Goal: Obtain resource: Download file/media

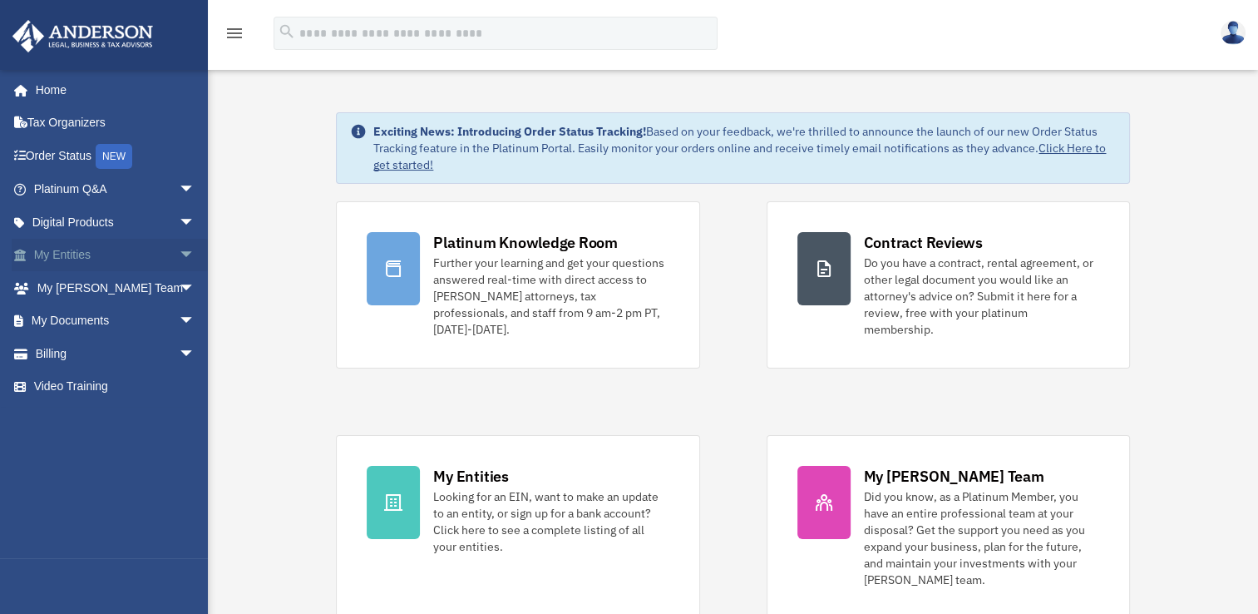
click at [179, 263] on span "arrow_drop_down" at bounding box center [195, 256] width 33 height 34
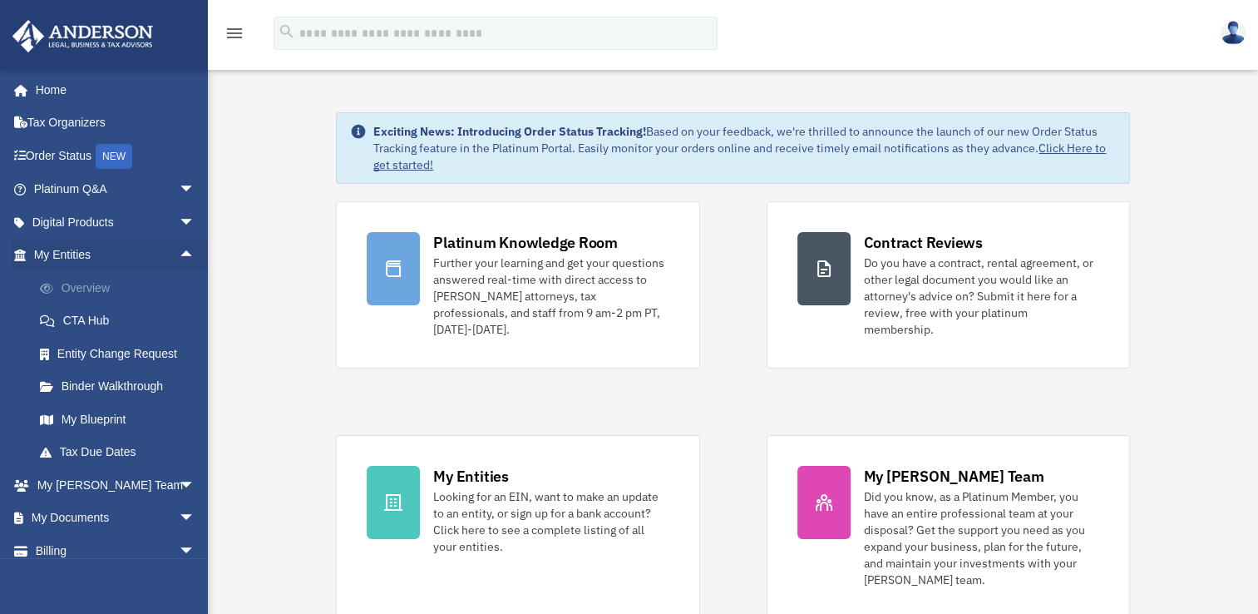
click at [155, 278] on link "Overview" at bounding box center [121, 287] width 197 height 33
click at [93, 289] on link "Overview" at bounding box center [121, 287] width 197 height 33
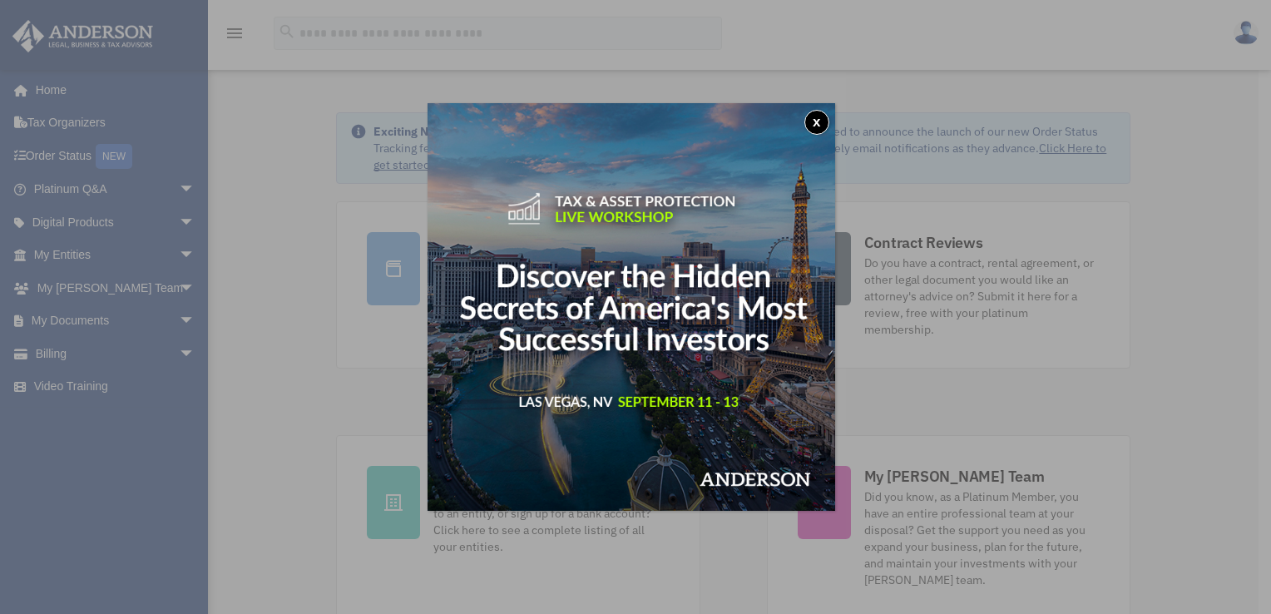
click at [823, 124] on button "x" at bounding box center [816, 122] width 25 height 25
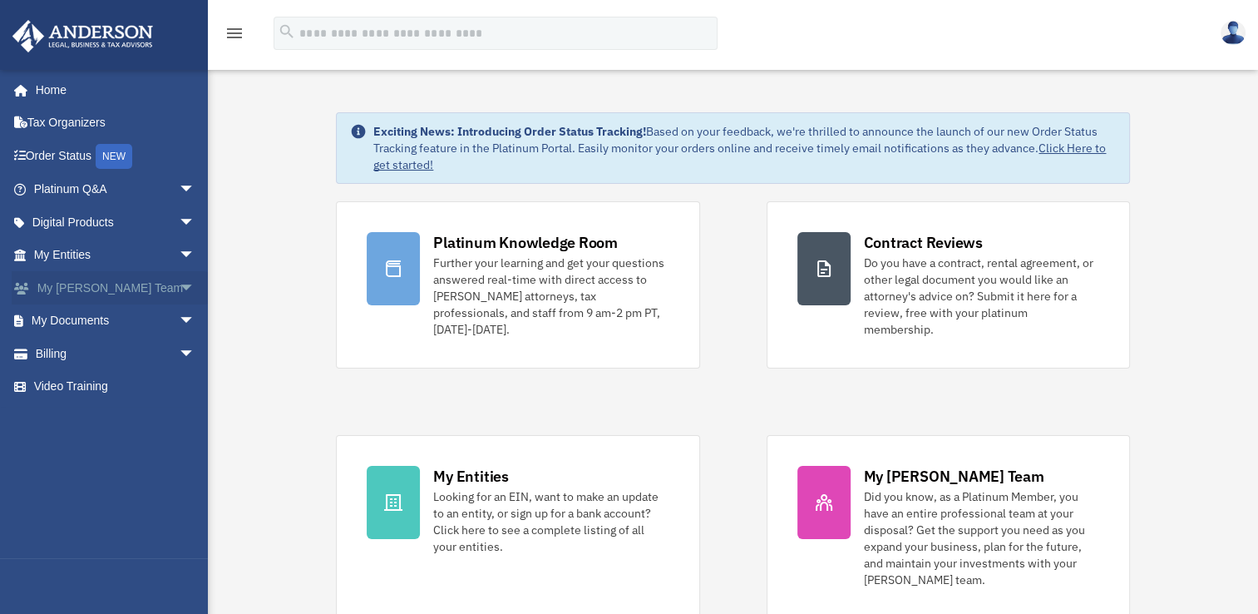
click at [179, 288] on span "arrow_drop_down" at bounding box center [195, 288] width 33 height 34
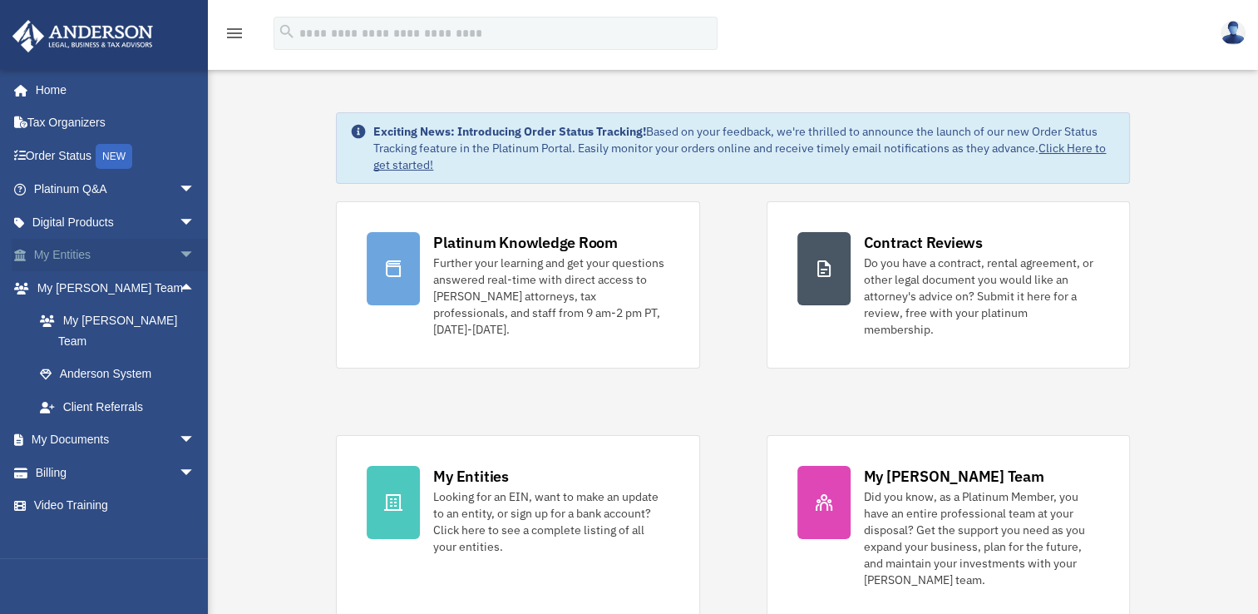
click at [179, 254] on span "arrow_drop_down" at bounding box center [195, 256] width 33 height 34
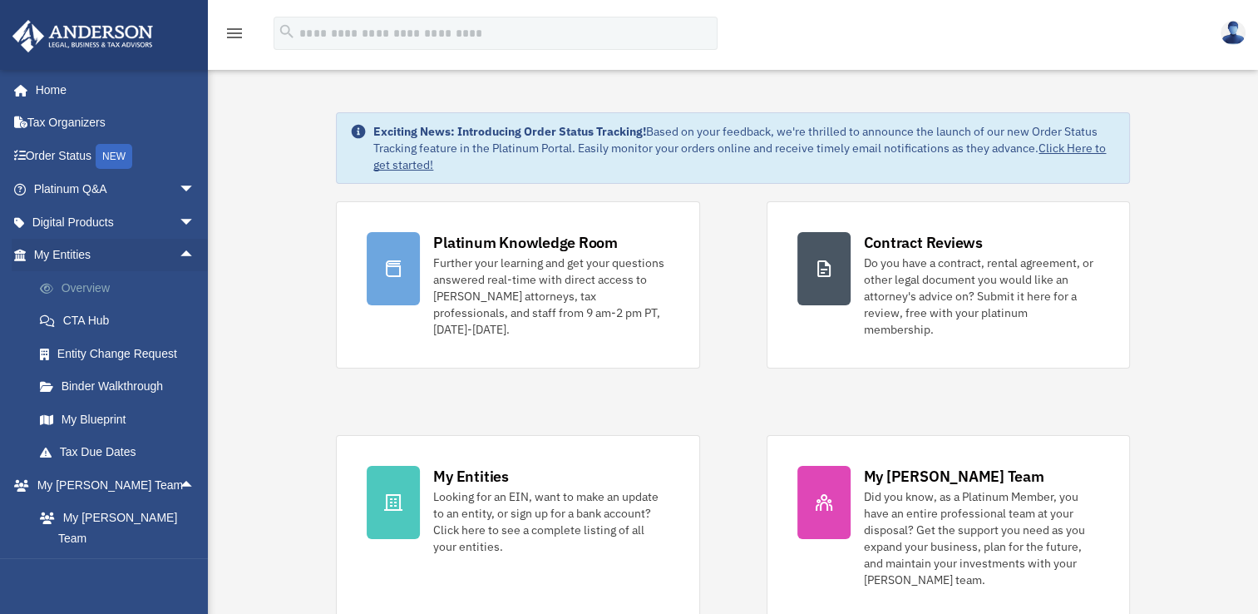
click at [113, 291] on link "Overview" at bounding box center [121, 287] width 197 height 33
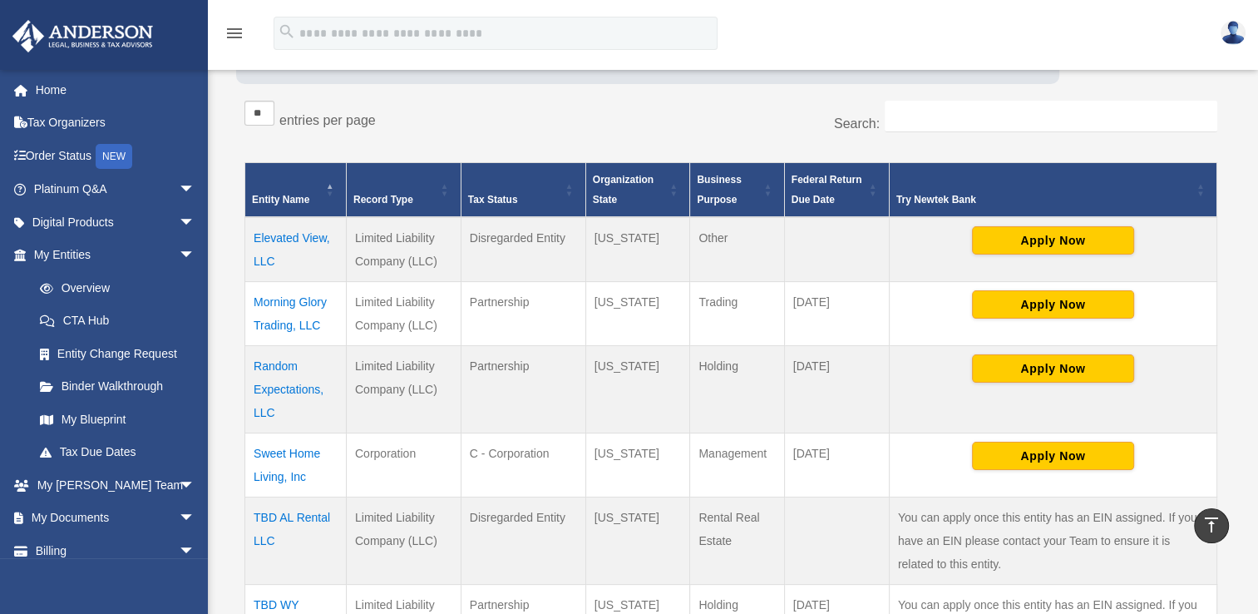
scroll to position [249, 0]
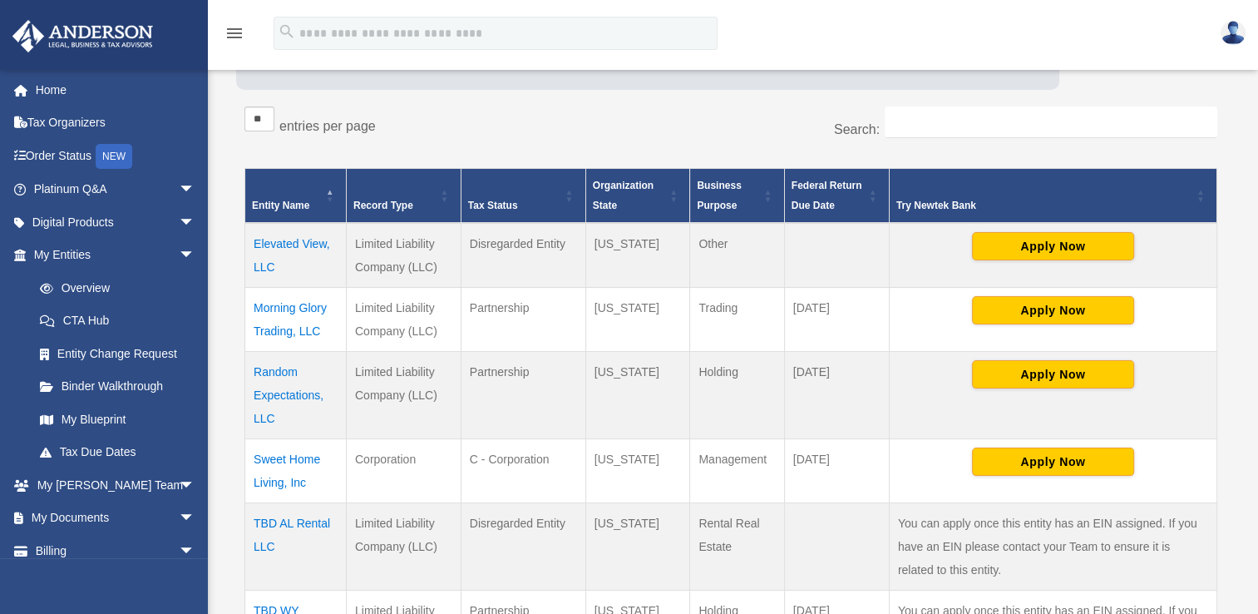
click at [284, 241] on td "Elevated View, LLC" at bounding box center [295, 255] width 101 height 65
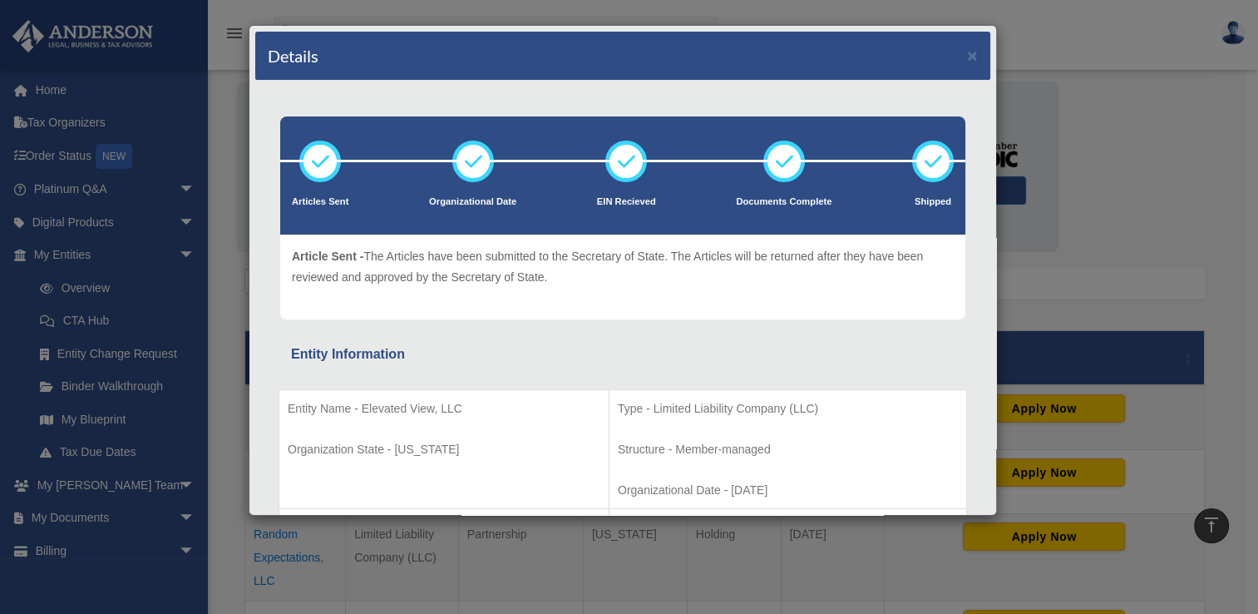
scroll to position [0, 0]
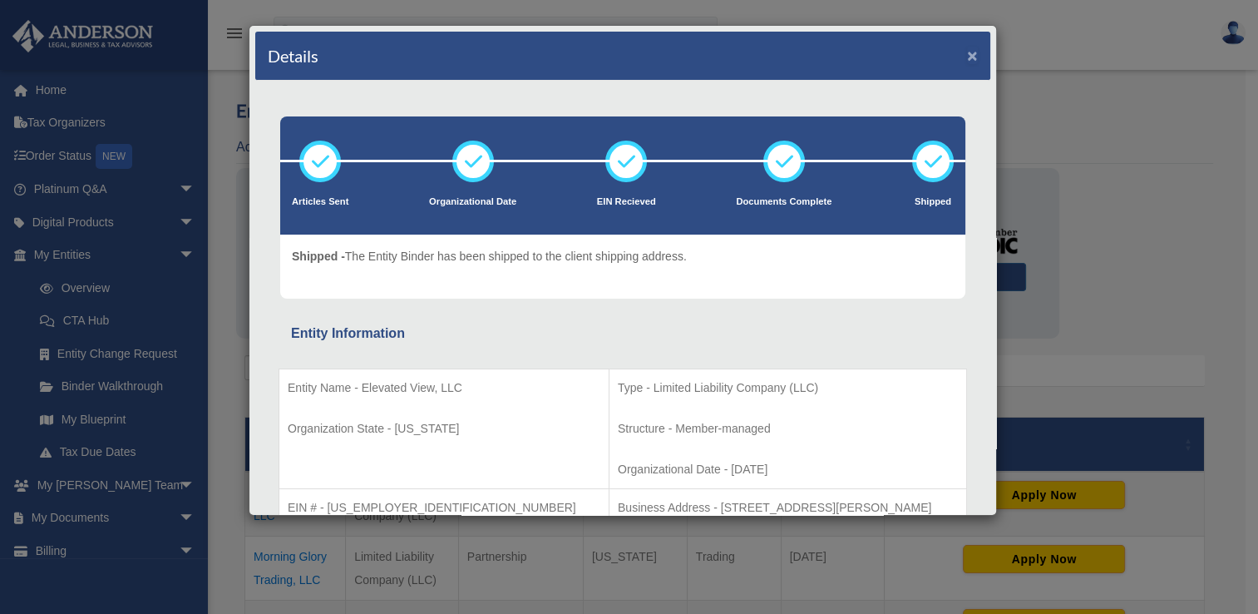
click at [967, 57] on button "×" at bounding box center [972, 55] width 11 height 17
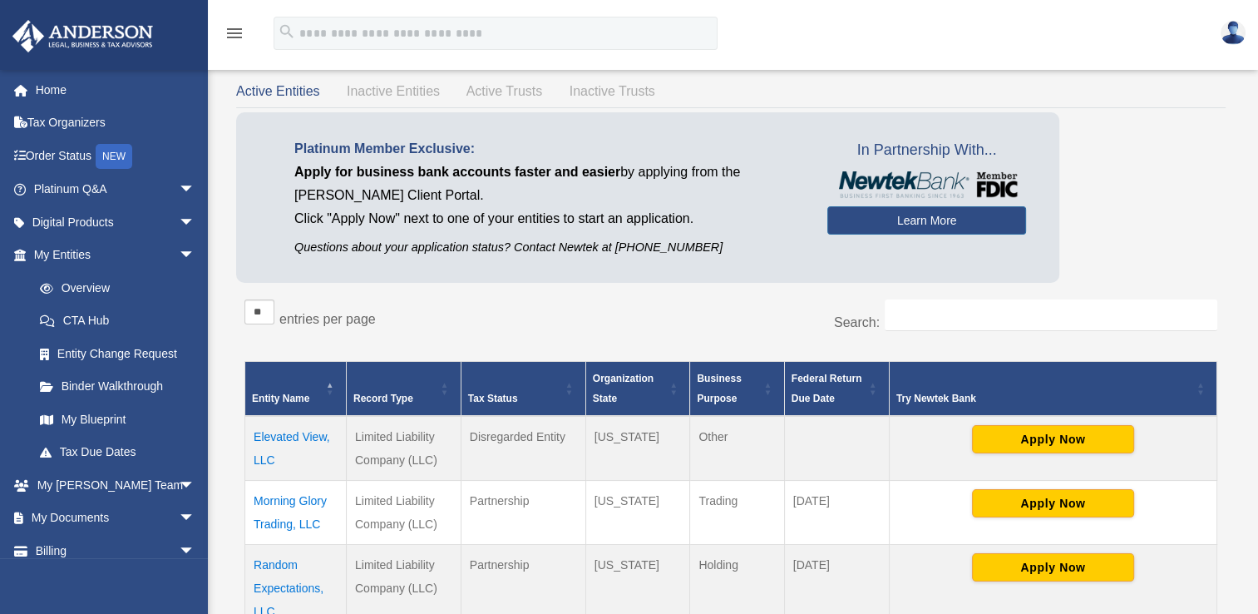
scroll to position [83, 0]
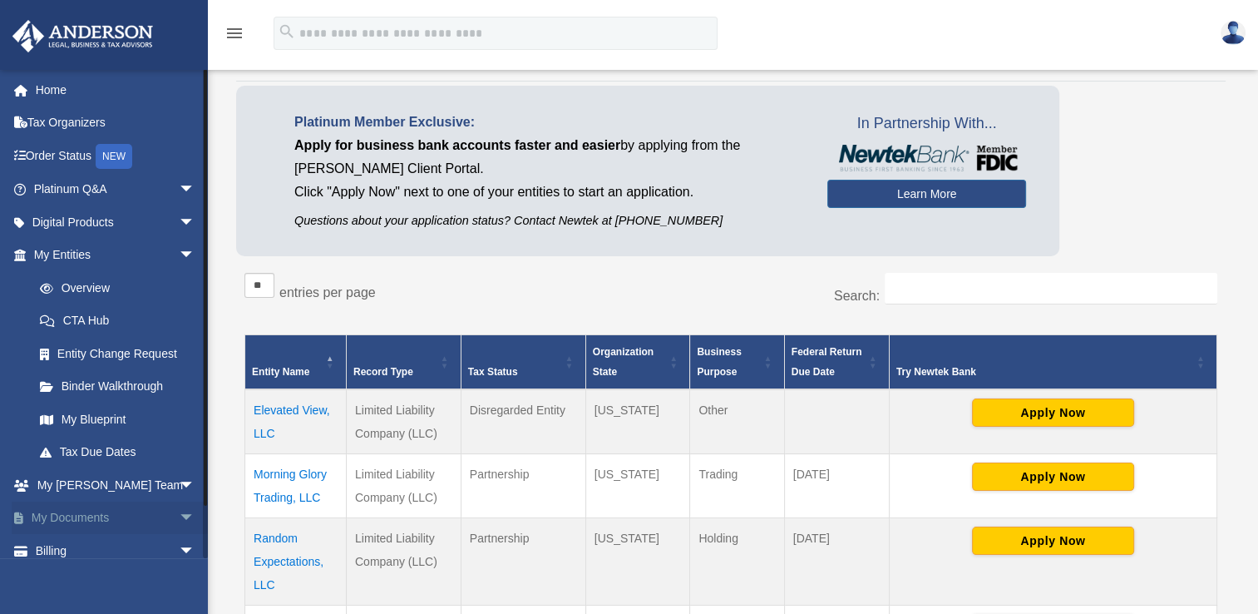
click at [179, 513] on span "arrow_drop_down" at bounding box center [195, 518] width 33 height 34
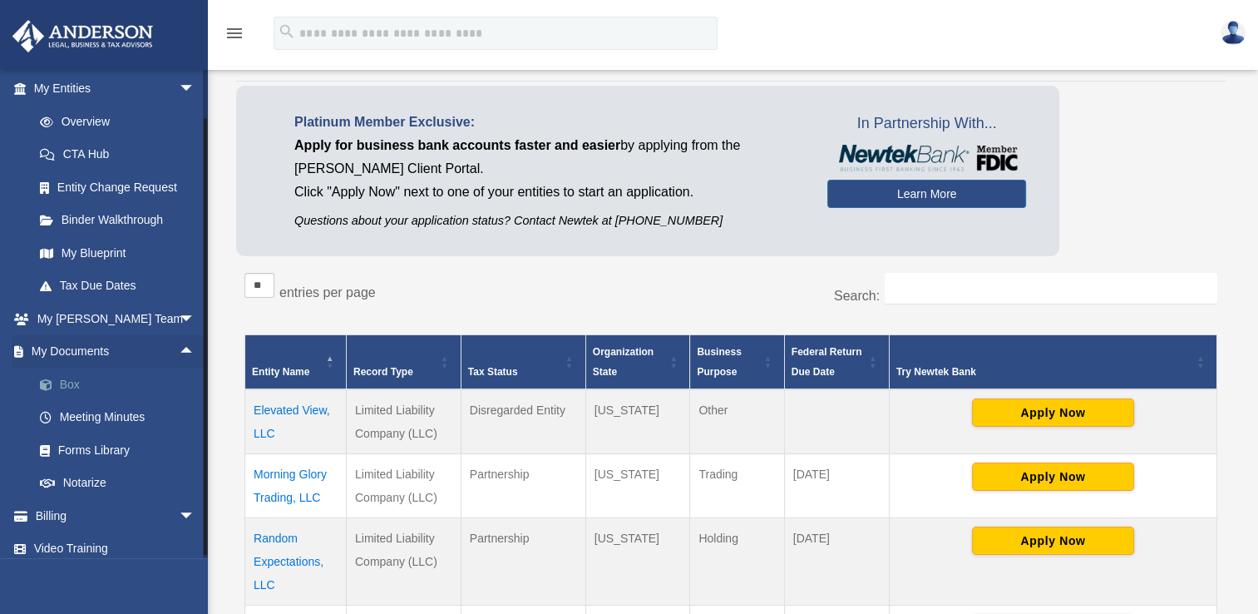
click at [77, 385] on link "Box" at bounding box center [121, 384] width 197 height 33
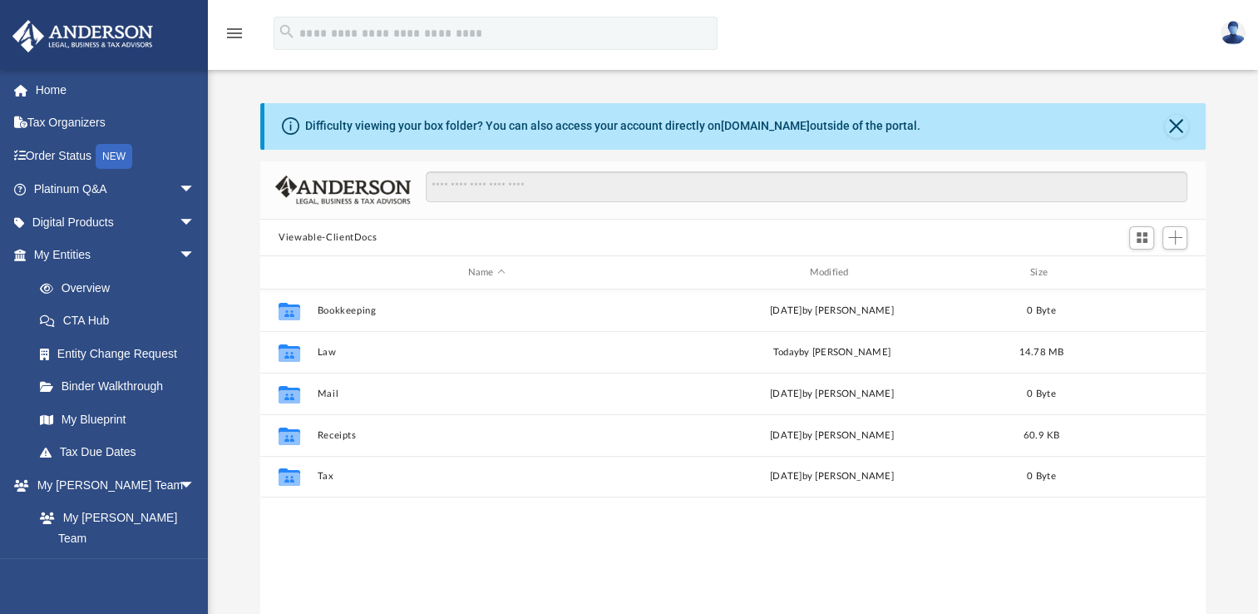
scroll to position [365, 931]
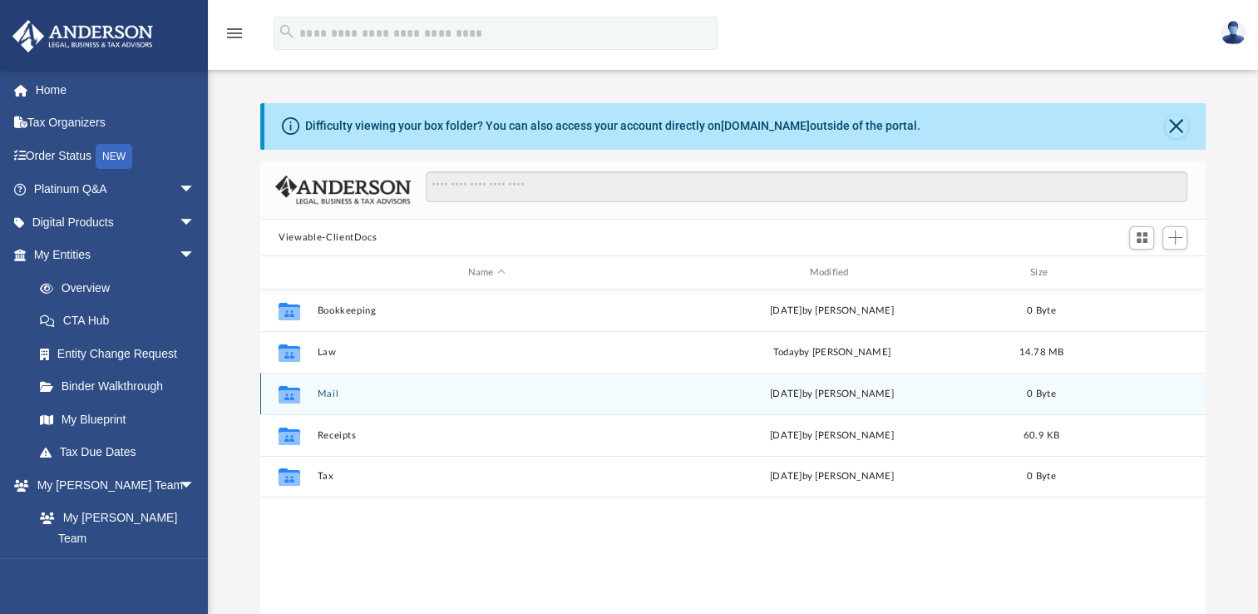
click at [353, 387] on div "Collaborated Folder Mail Sat Aug 2 2025 by Charles Rogler 0 Byte" at bounding box center [733, 394] width 946 height 42
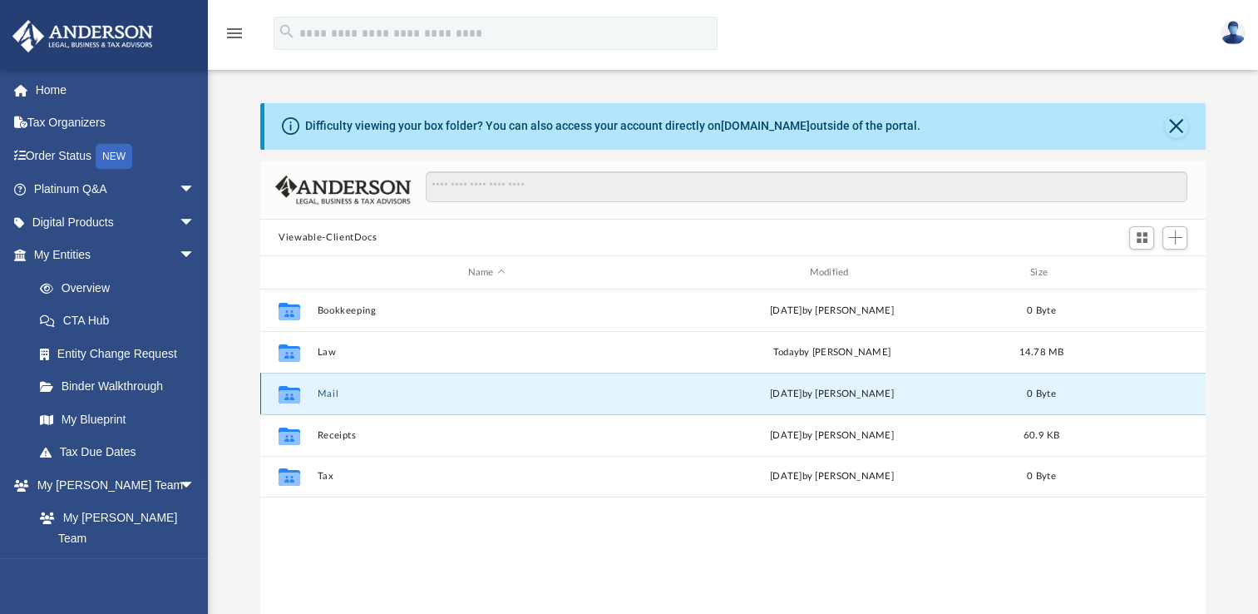
click at [319, 394] on button "Mail" at bounding box center [487, 393] width 338 height 11
click at [319, 393] on button "Mail" at bounding box center [487, 393] width 338 height 11
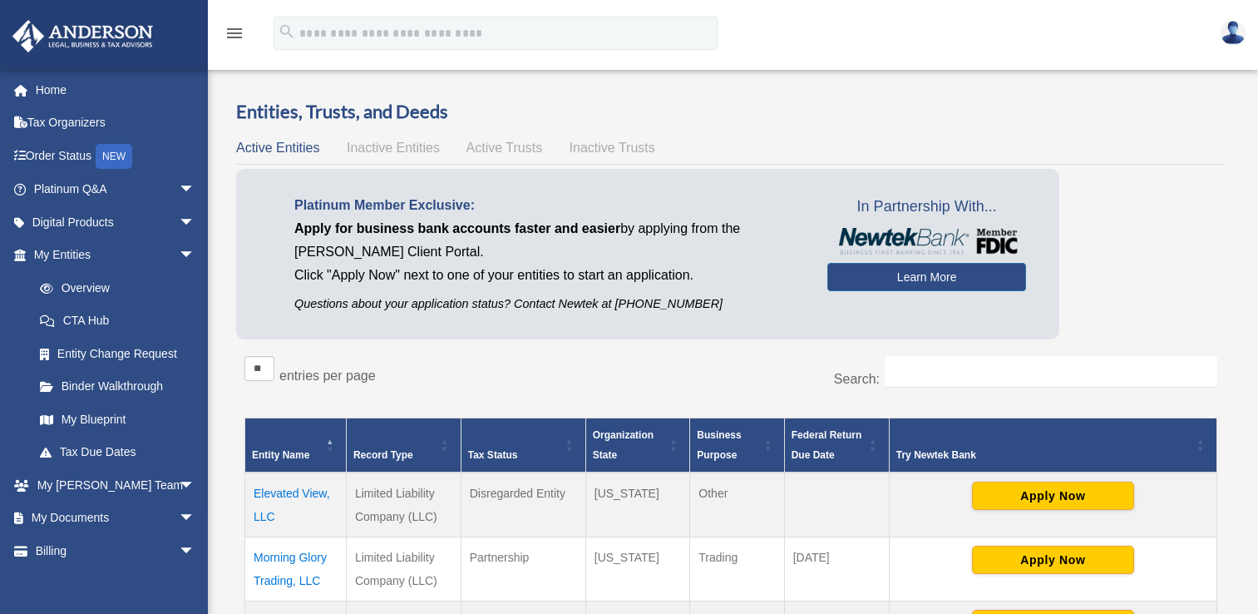
scroll to position [83, 0]
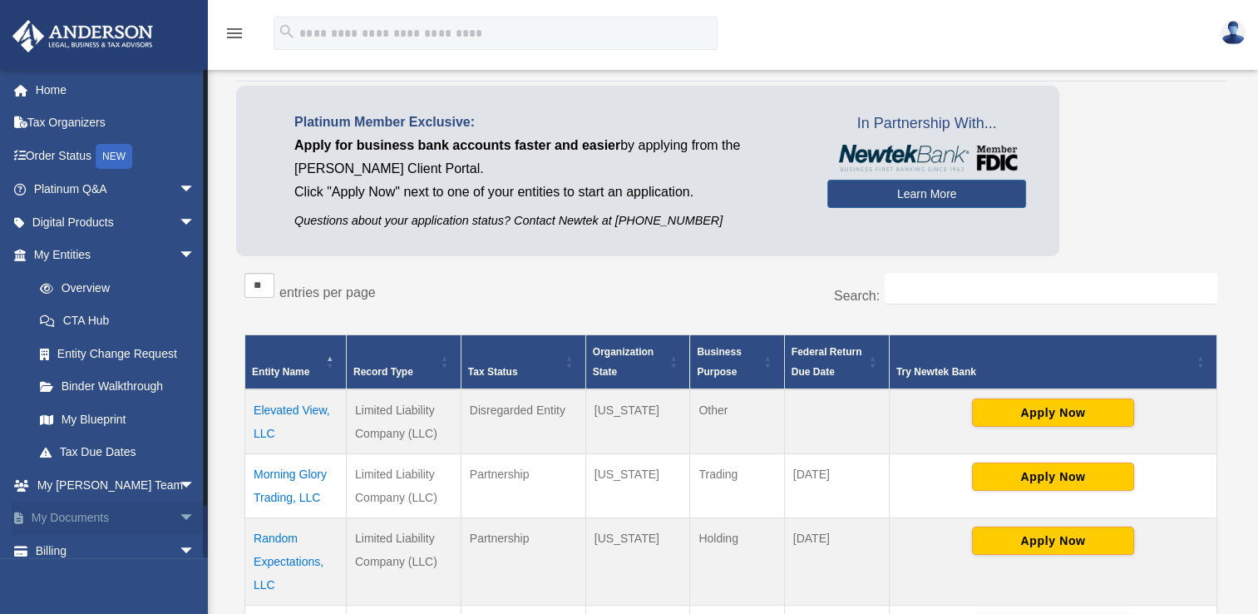
click at [102, 516] on link "My Documents arrow_drop_down" at bounding box center [116, 517] width 209 height 33
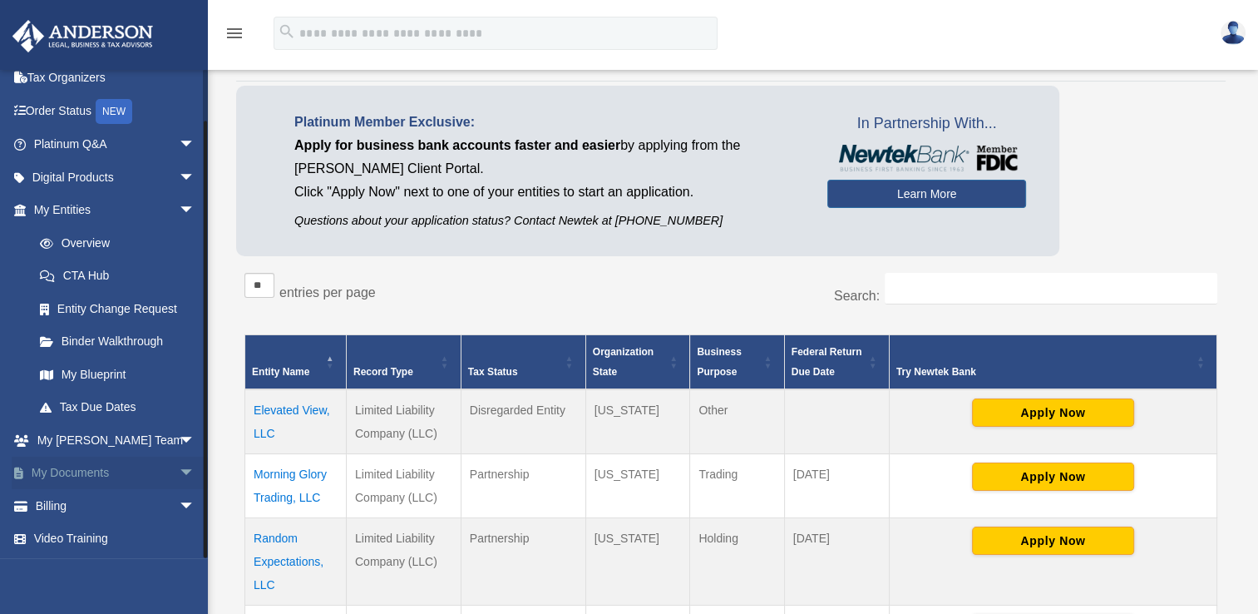
click at [179, 473] on span "arrow_drop_down" at bounding box center [195, 474] width 33 height 34
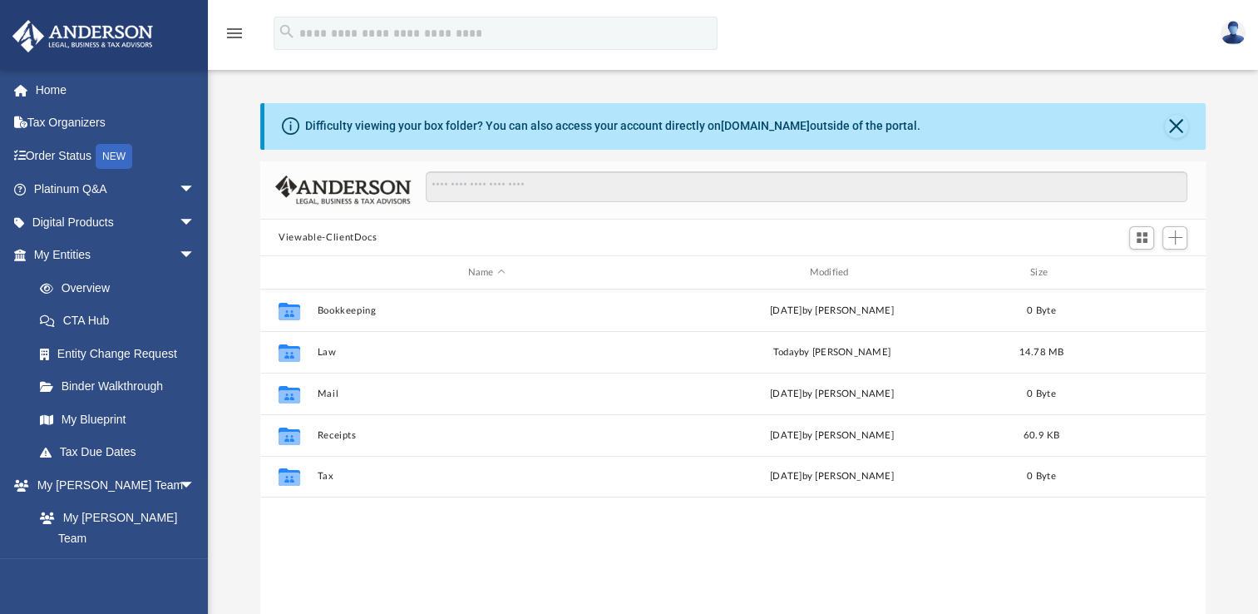
scroll to position [365, 931]
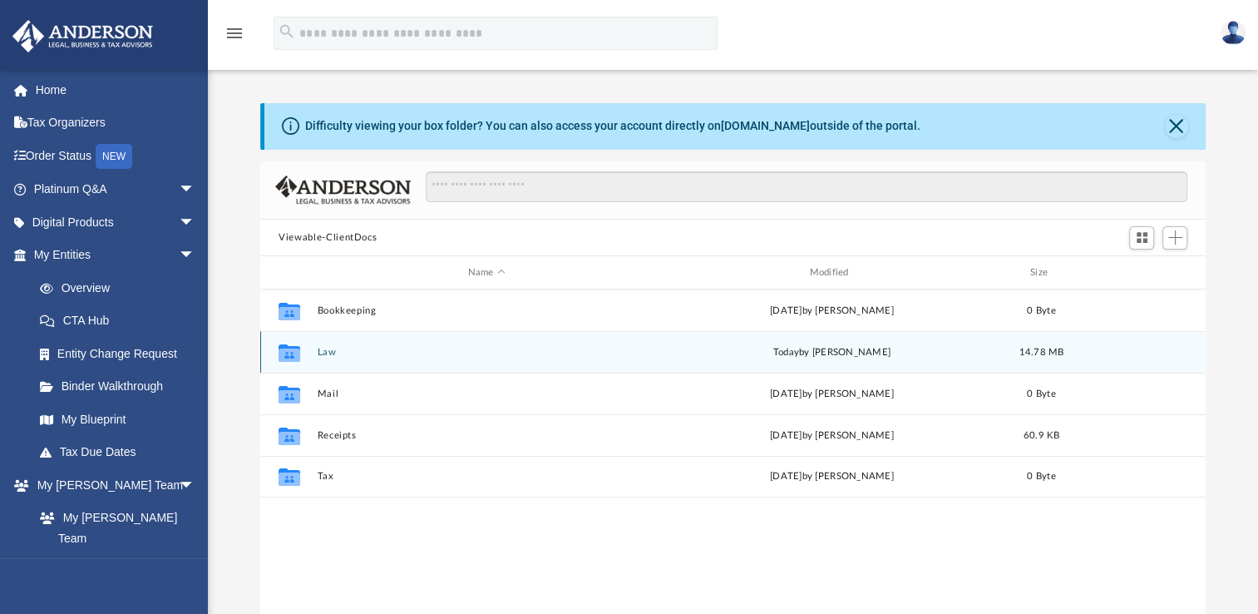
click at [305, 357] on div "Collaborated Folder" at bounding box center [290, 352] width 42 height 27
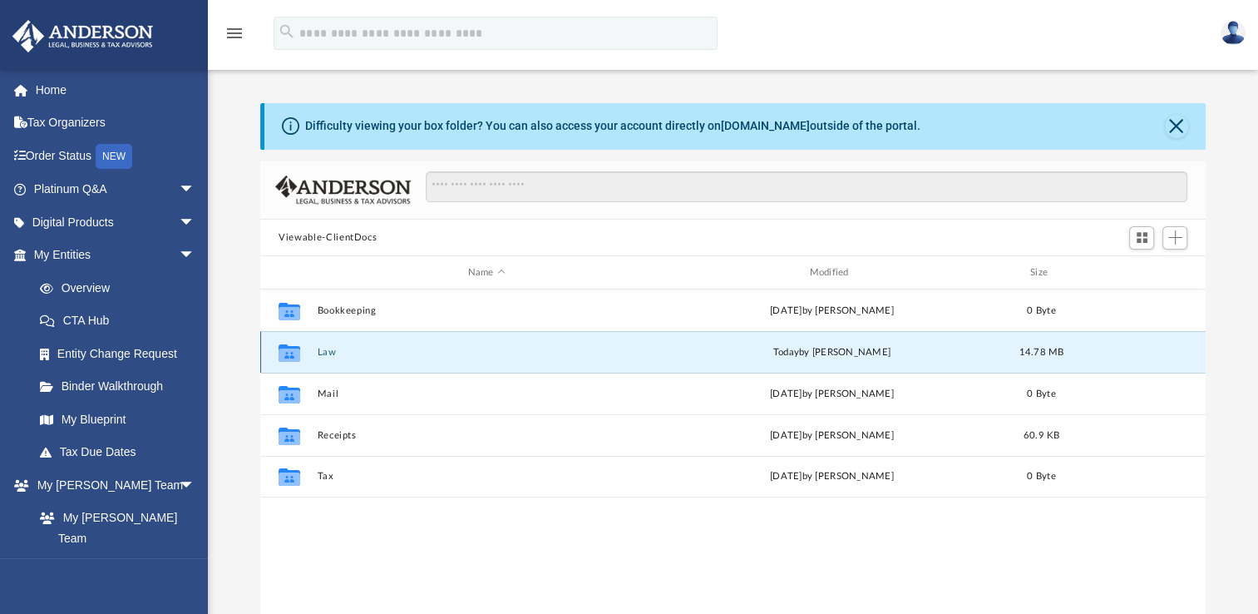
click at [326, 355] on button "Law" at bounding box center [487, 352] width 338 height 11
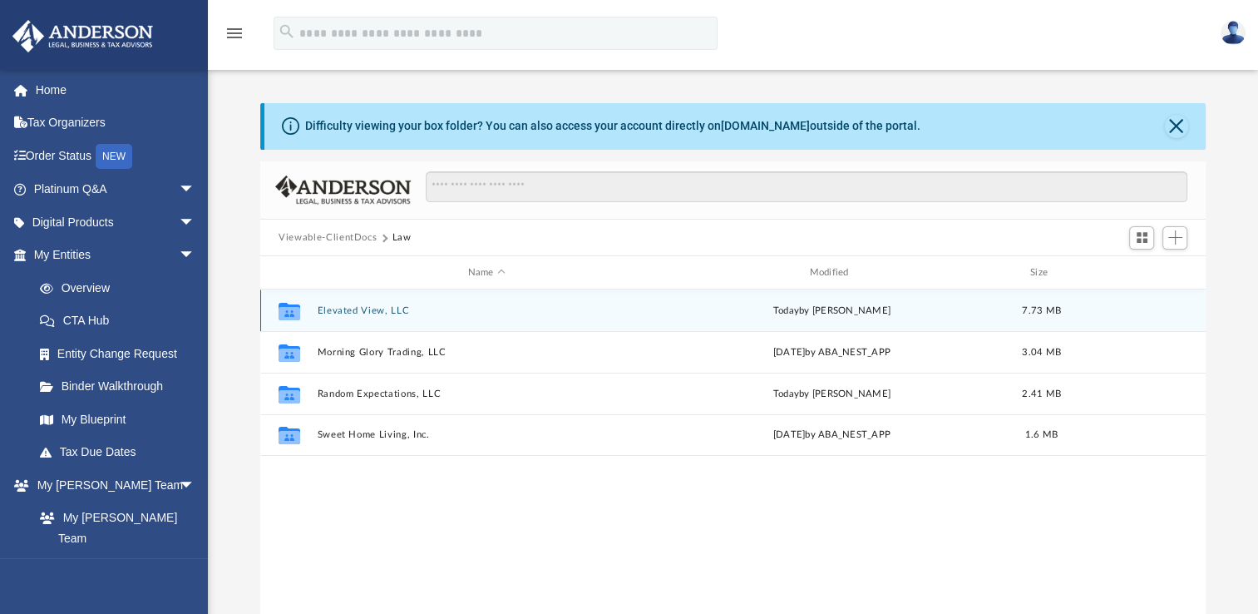
click at [344, 307] on button "Elevated View, LLC" at bounding box center [487, 310] width 338 height 11
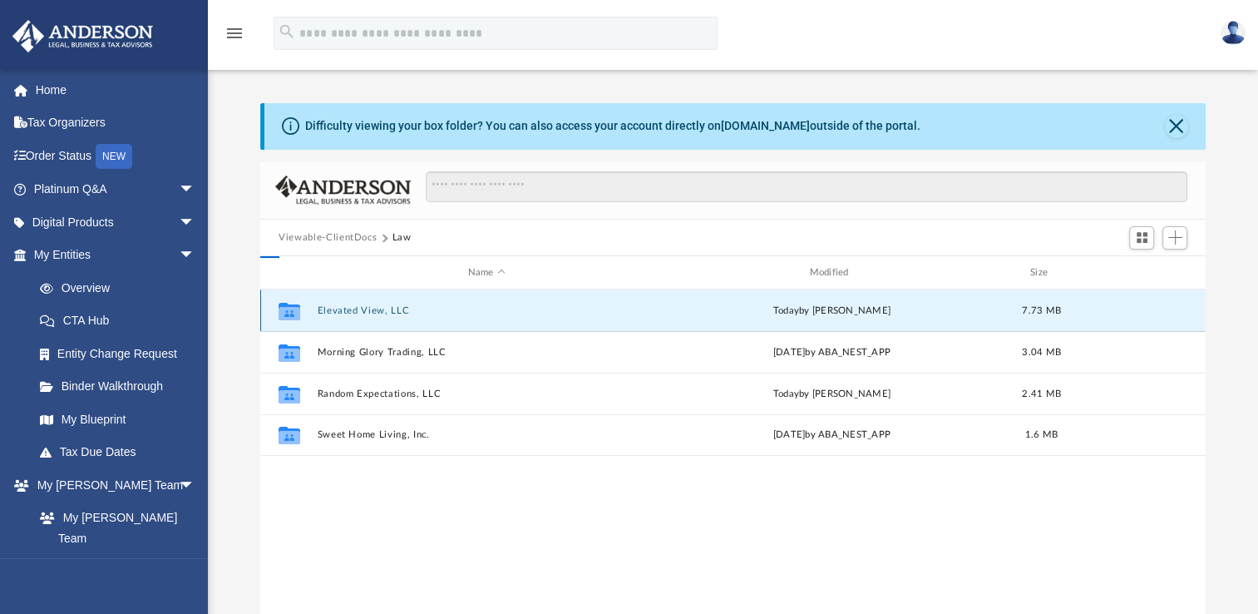
click at [344, 307] on button "Elevated View, LLC" at bounding box center [487, 310] width 338 height 11
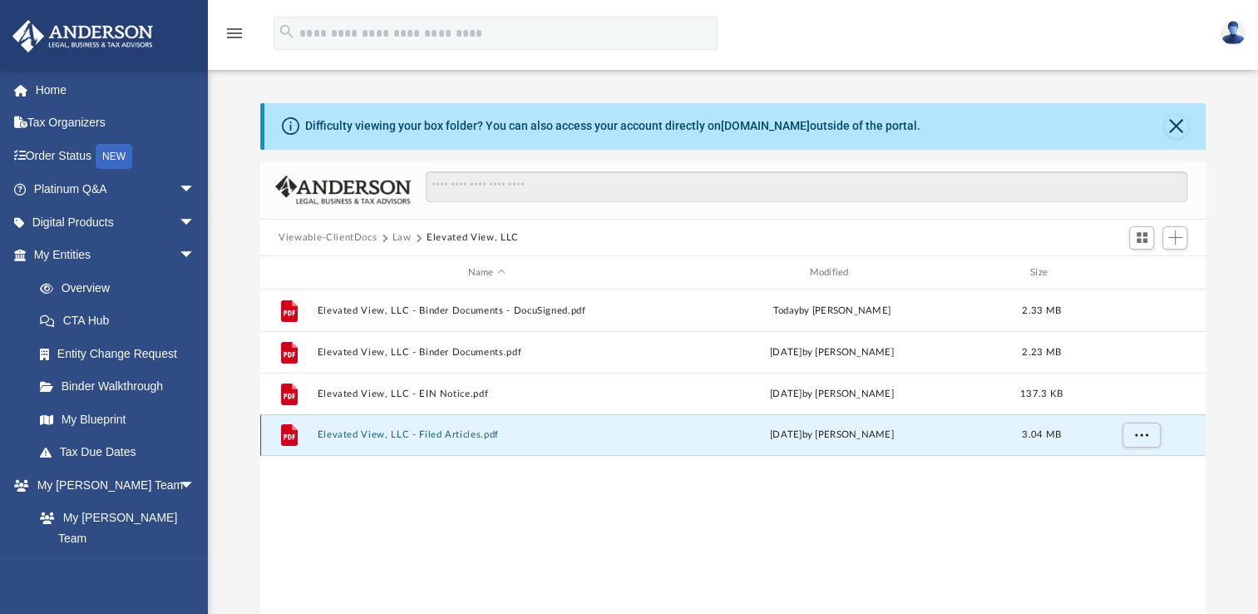
click at [345, 433] on button "Elevated View, LLC - Filed Articles.pdf" at bounding box center [487, 434] width 338 height 11
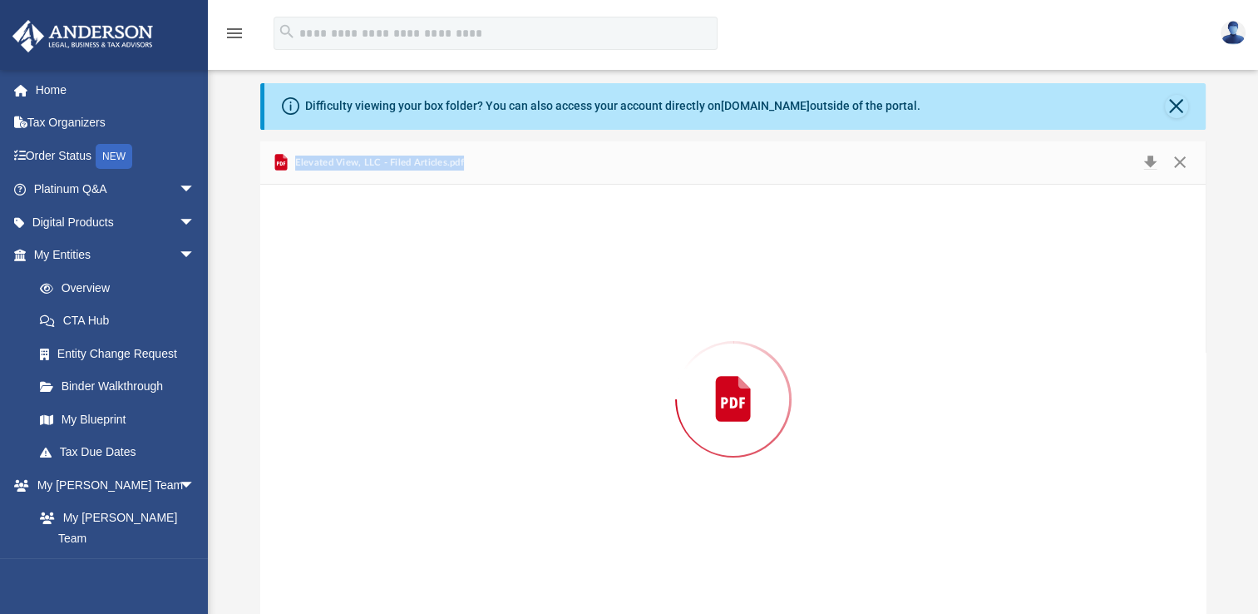
click at [345, 433] on div "Preview" at bounding box center [733, 399] width 946 height 429
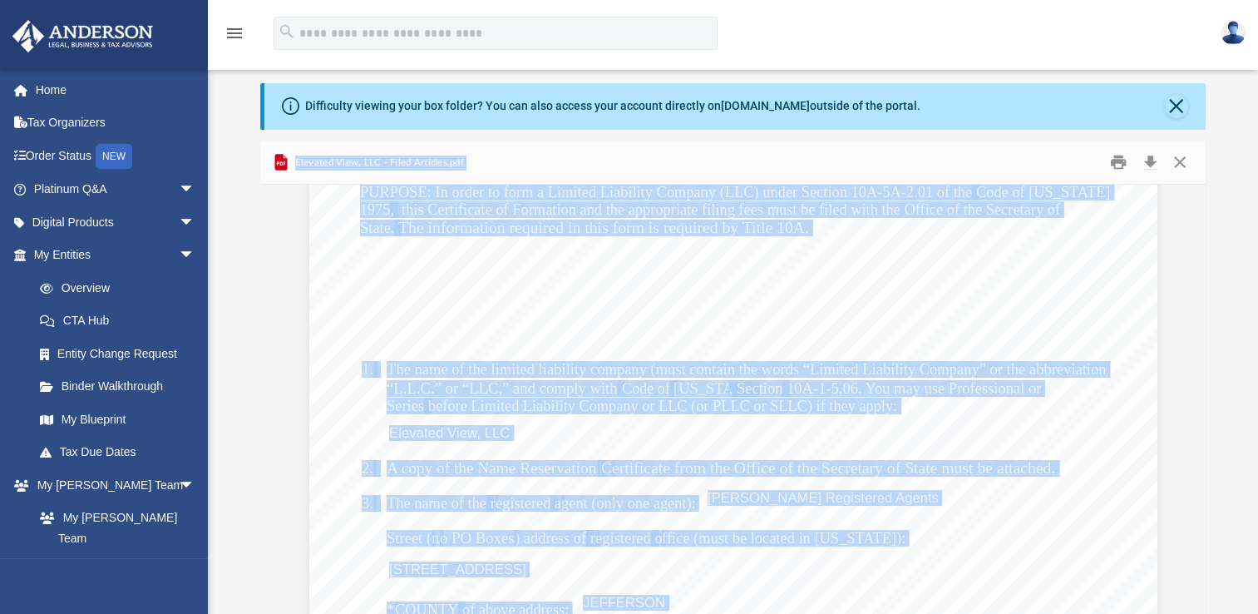
scroll to position [0, 0]
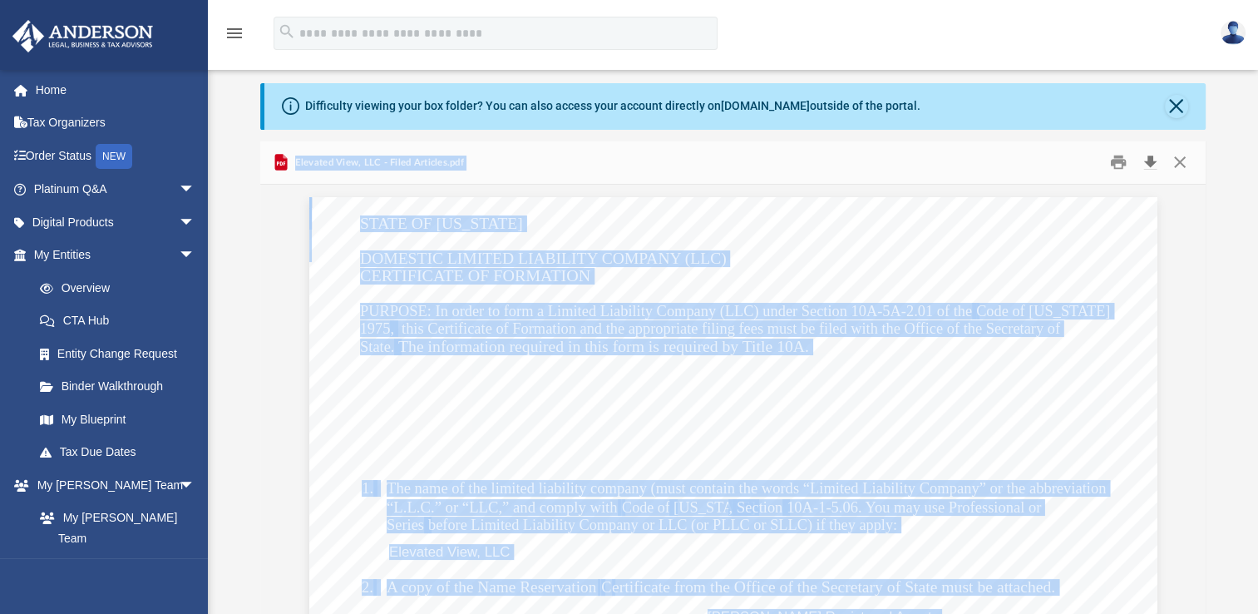
click at [1151, 162] on button "Download" at bounding box center [1150, 163] width 30 height 26
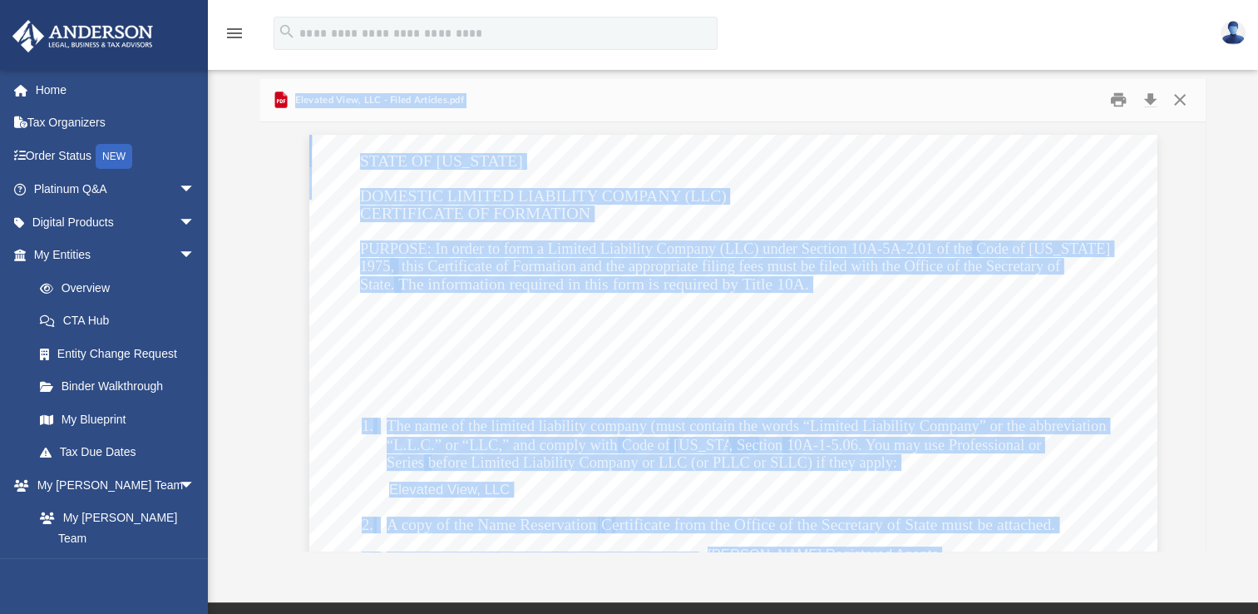
scroll to position [83, 0]
click at [109, 445] on link "Tax Due Dates" at bounding box center [121, 452] width 197 height 33
